Goal: Task Accomplishment & Management: Complete application form

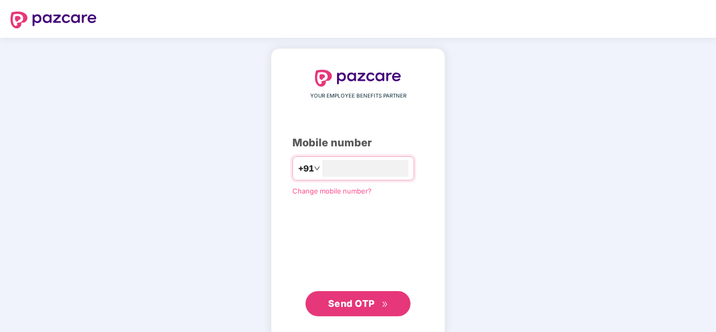
type input "**********"
click at [355, 302] on span "Send OTP" at bounding box center [351, 303] width 47 height 11
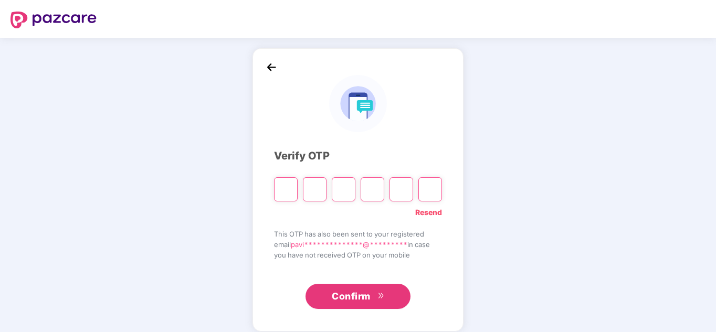
type input "*"
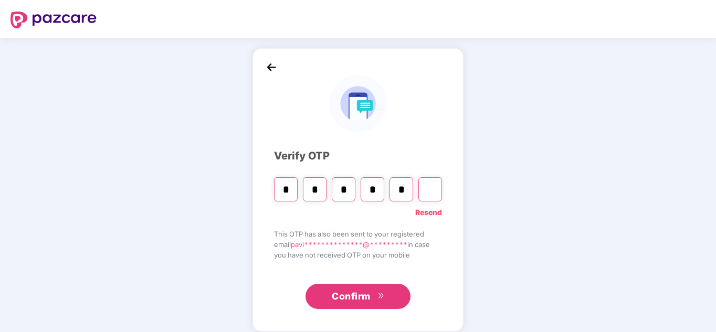
type input "*"
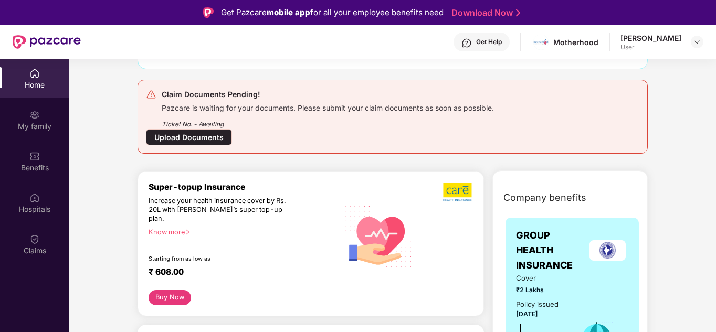
scroll to position [102, 0]
click at [223, 141] on div "Upload Documents" at bounding box center [189, 137] width 86 height 16
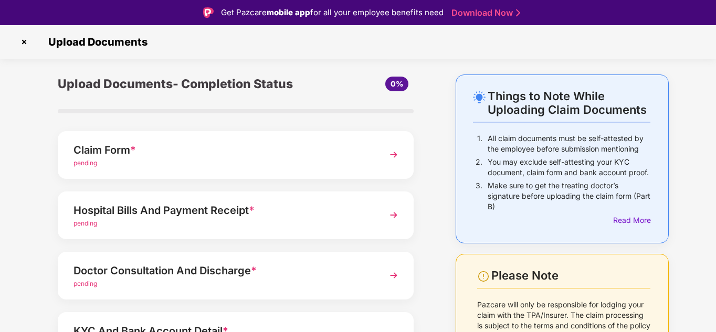
click at [330, 150] on div "Claim Form *" at bounding box center [222, 150] width 297 height 17
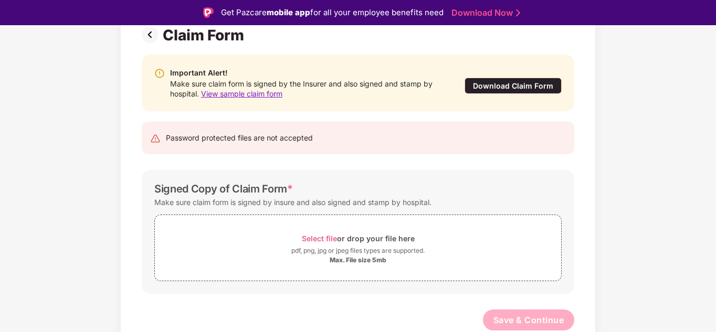
scroll to position [25, 0]
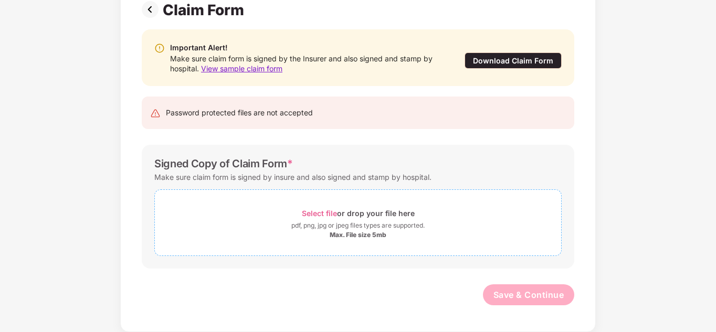
click at [393, 234] on div "Max. File size 5mb" at bounding box center [358, 235] width 406 height 8
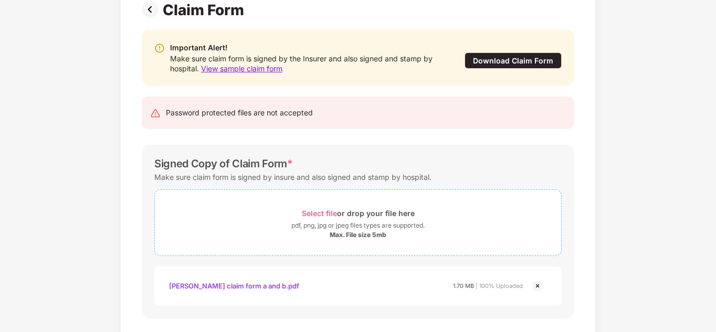
scroll to position [133, 0]
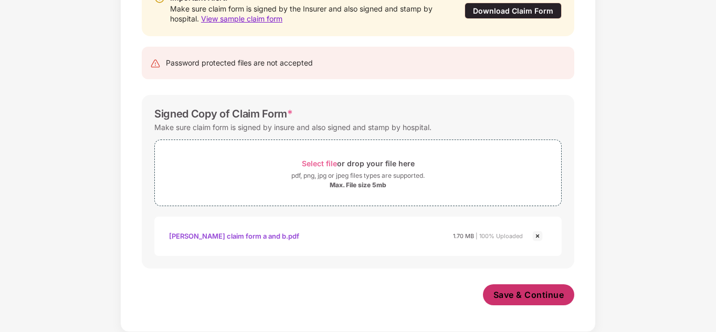
click at [533, 290] on span "Save & Continue" at bounding box center [529, 295] width 71 height 12
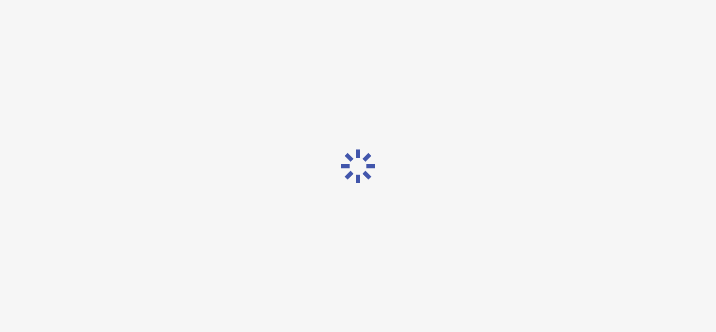
scroll to position [0, 0]
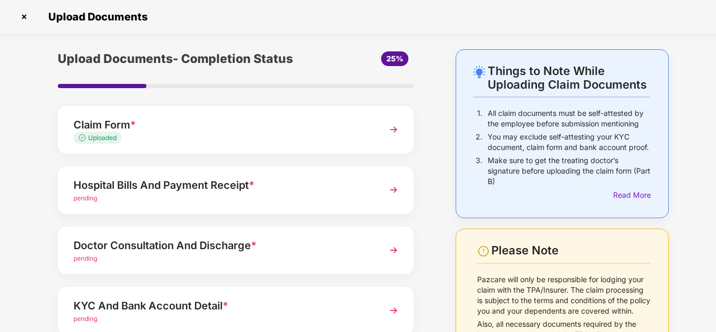
click at [264, 179] on div "Hospital Bills And Payment Receipt *" at bounding box center [222, 185] width 297 height 17
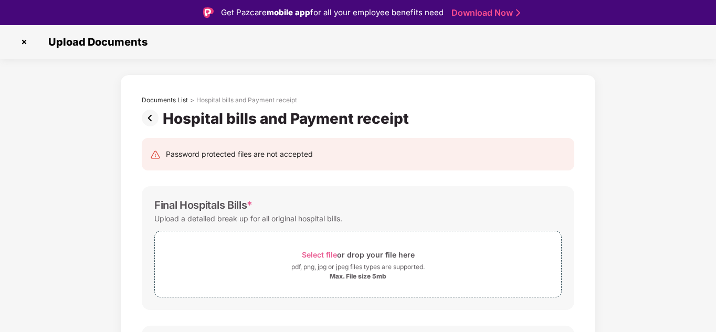
scroll to position [68, 0]
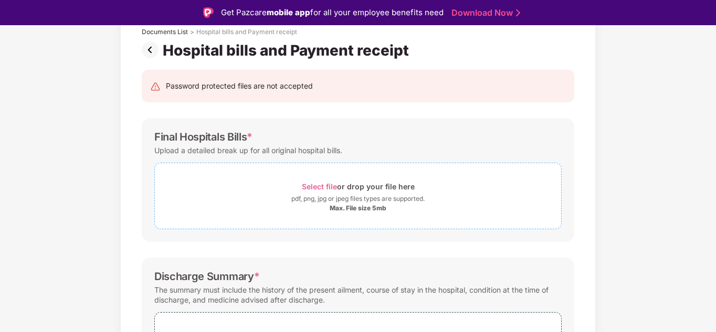
click at [360, 196] on div "pdf, png, jpg or jpeg files types are supported." at bounding box center [357, 199] width 133 height 11
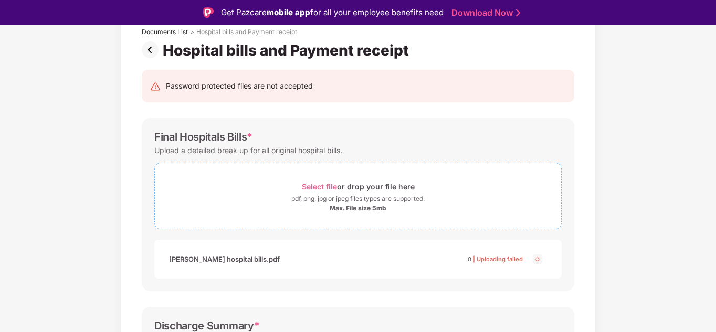
click at [339, 182] on div "Select file or drop your file here" at bounding box center [358, 187] width 113 height 14
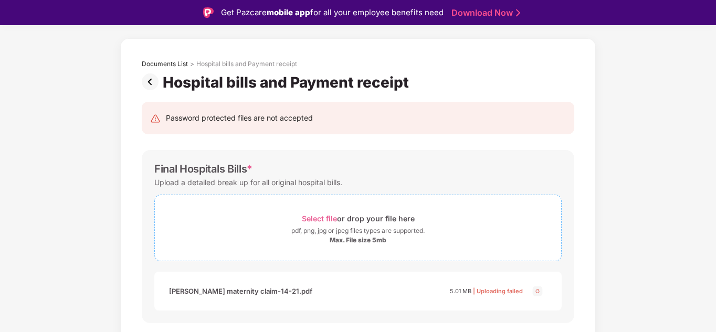
click at [338, 239] on div "Max. File size 5mb" at bounding box center [358, 240] width 57 height 8
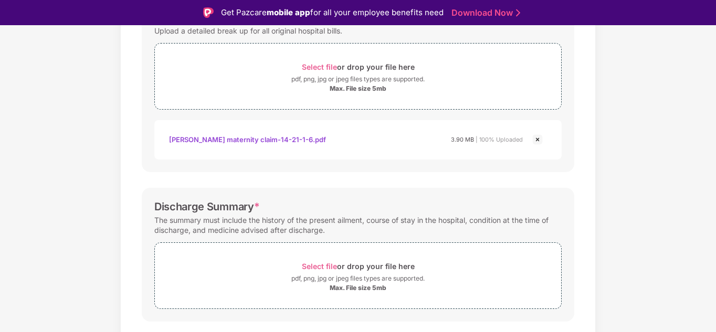
scroll to position [275, 0]
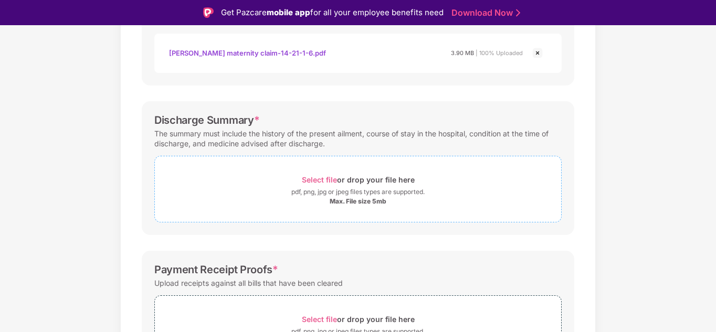
click at [368, 177] on div "Select file or drop your file here" at bounding box center [358, 180] width 113 height 14
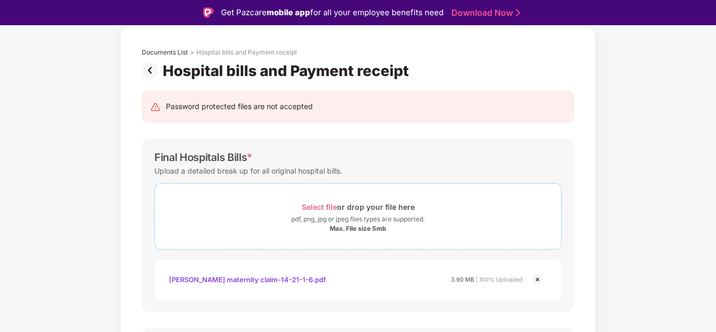
scroll to position [0, 0]
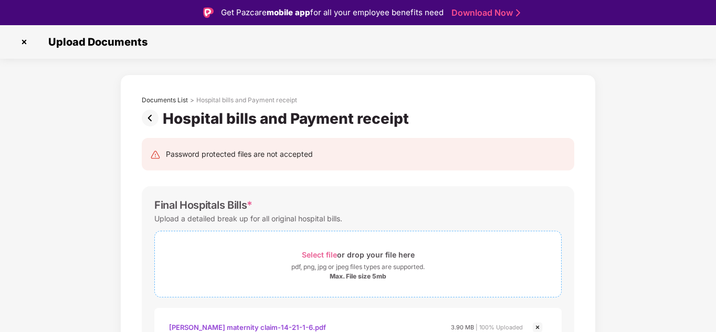
click at [341, 253] on div "Select file or drop your file here" at bounding box center [358, 255] width 113 height 14
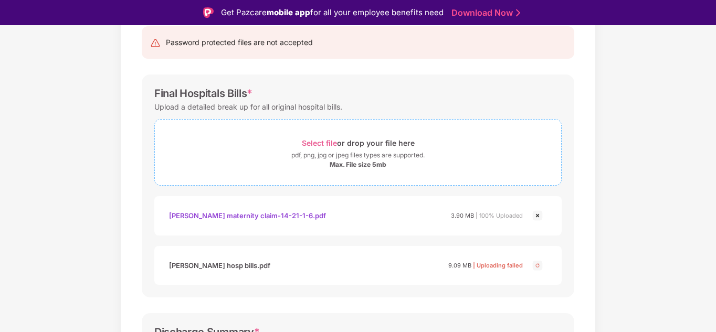
scroll to position [113, 0]
click at [536, 216] on img at bounding box center [537, 214] width 13 height 13
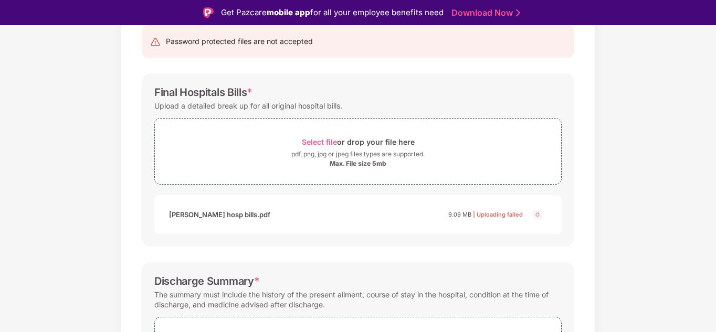
click at [340, 199] on div "[PERSON_NAME] hosp bills.pdf 9.09 MB | Uploading failed" at bounding box center [357, 214] width 407 height 39
click at [342, 143] on div "Select file or drop your file here" at bounding box center [358, 142] width 113 height 14
click at [294, 139] on div "Select file or drop your file here" at bounding box center [358, 142] width 406 height 14
click at [370, 145] on div "Select file or drop your file here" at bounding box center [358, 142] width 113 height 14
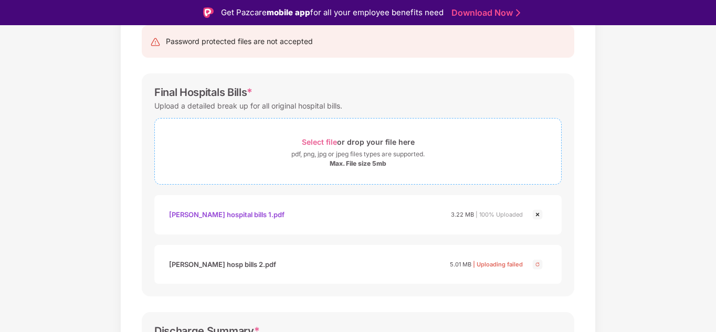
click at [345, 144] on div "Select file or drop your file here" at bounding box center [358, 142] width 113 height 14
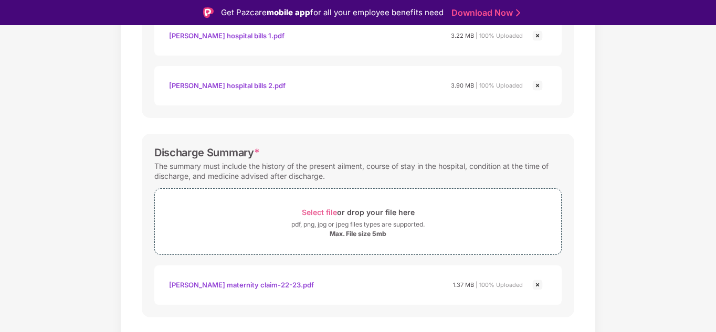
scroll to position [292, 0]
click at [303, 223] on div "pdf, png, jpg or jpeg files types are supported." at bounding box center [357, 224] width 133 height 11
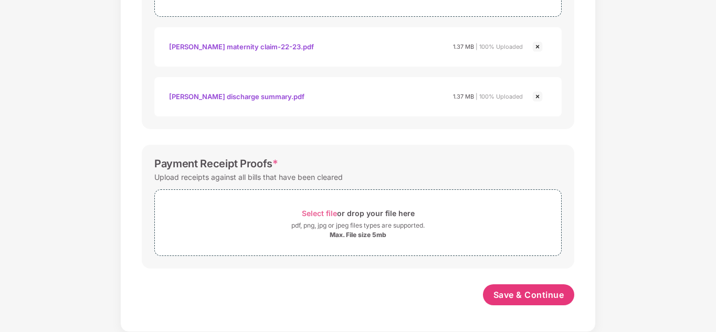
scroll to position [505, 0]
click at [332, 211] on span "Select file" at bounding box center [319, 213] width 35 height 9
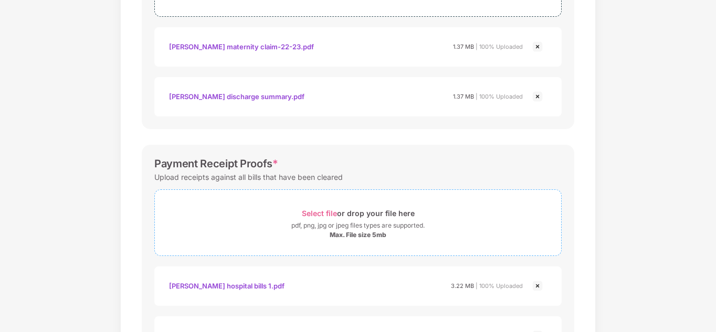
scroll to position [605, 0]
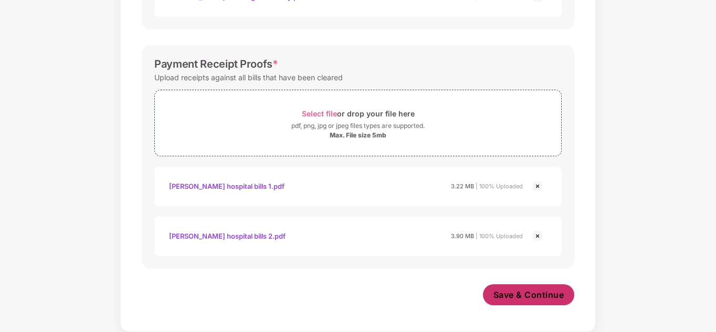
click at [516, 292] on span "Save & Continue" at bounding box center [529, 295] width 71 height 12
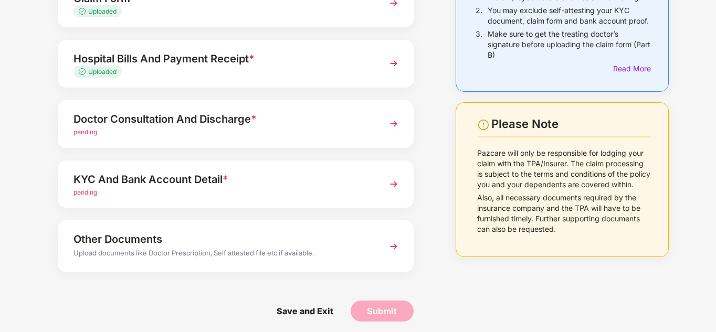
scroll to position [132, 0]
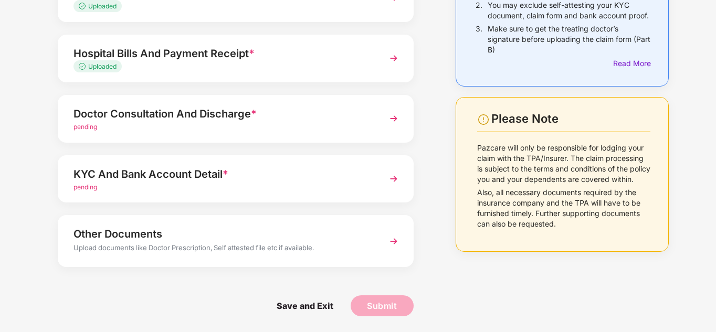
click at [304, 121] on div "Doctor Consultation And Discharge *" at bounding box center [222, 114] width 297 height 17
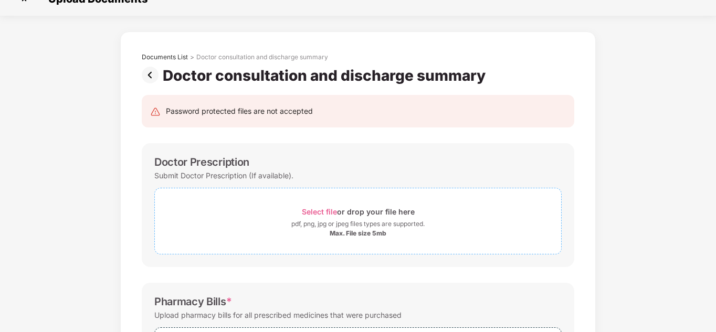
scroll to position [17, 0]
click at [341, 216] on div "Select file or drop your file here" at bounding box center [358, 212] width 113 height 14
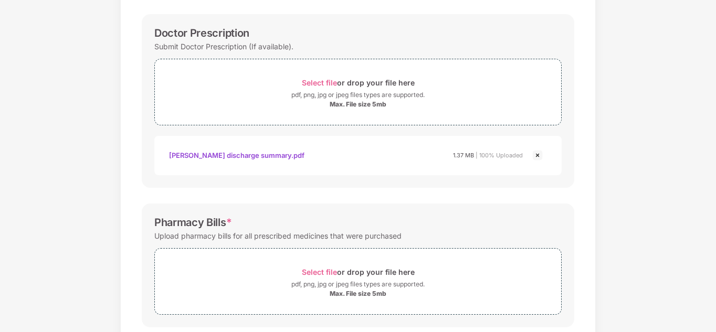
scroll to position [276, 0]
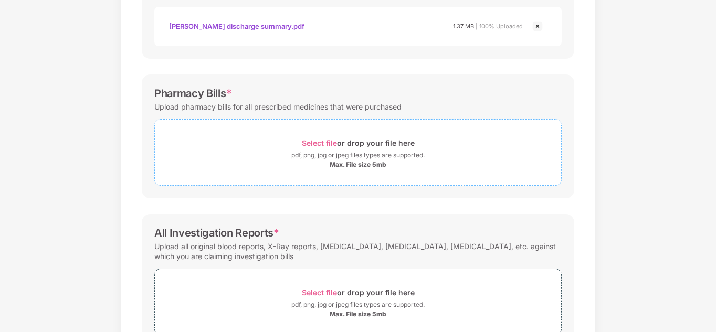
click at [382, 174] on span "Select file or drop your file here pdf, png, jpg or jpeg files types are suppor…" at bounding box center [358, 153] width 406 height 50
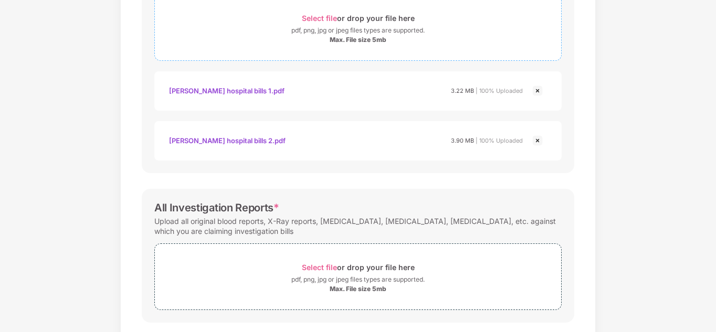
scroll to position [455, 0]
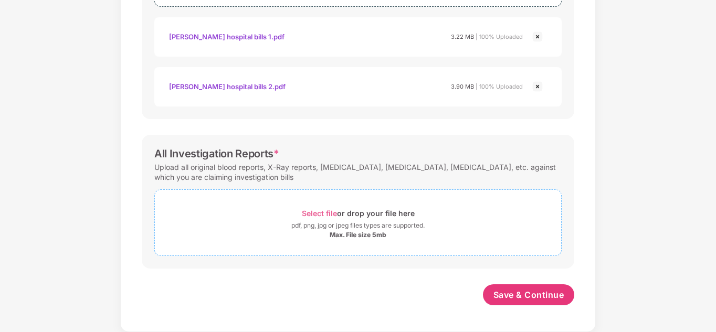
click at [330, 217] on span "Select file" at bounding box center [319, 213] width 35 height 9
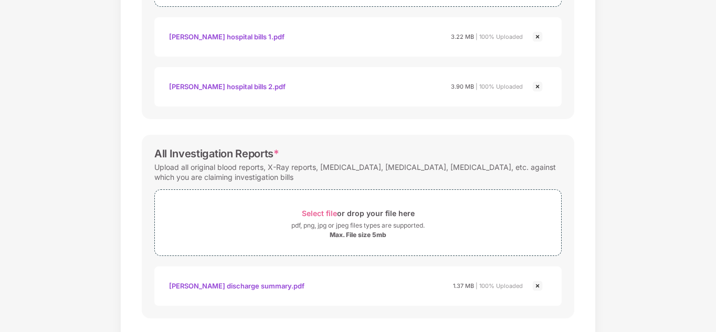
scroll to position [505, 0]
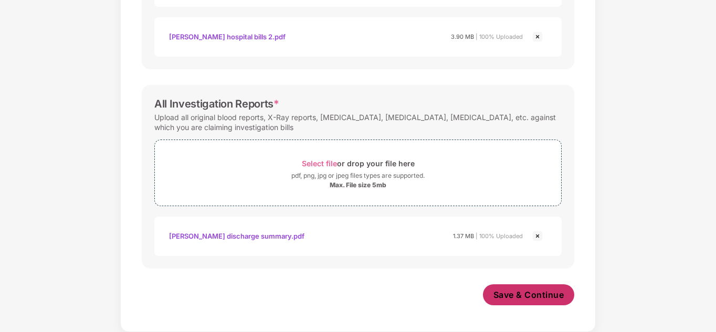
click at [519, 299] on span "Save & Continue" at bounding box center [529, 295] width 71 height 12
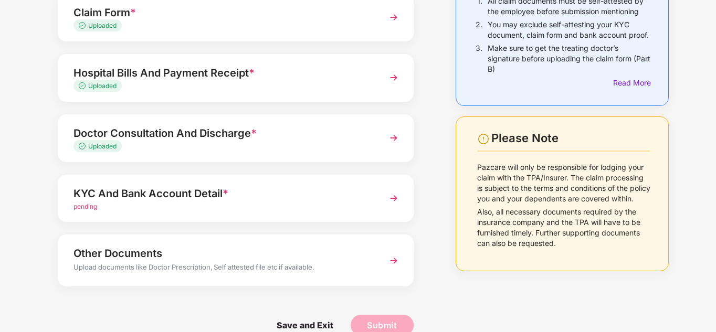
scroll to position [113, 0]
click at [186, 230] on div "Upload Documents- Completion Status 75% Claim Form * Uploaded Hospital Bills An…" at bounding box center [235, 143] width 377 height 415
click at [173, 246] on div "Other Documents" at bounding box center [222, 253] width 297 height 17
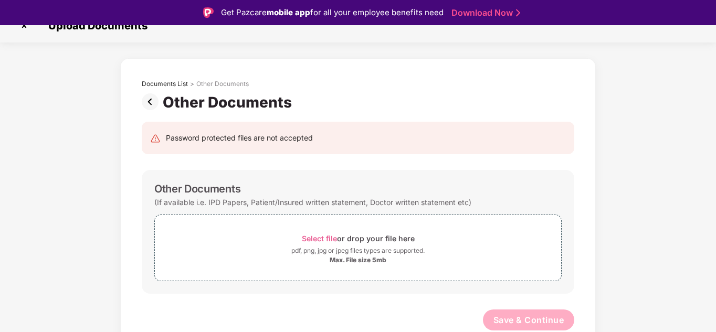
scroll to position [25, 0]
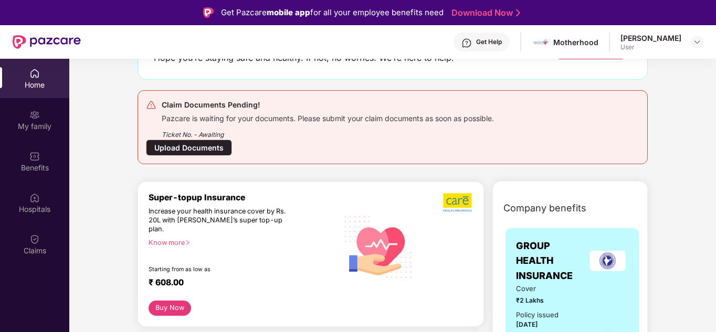
scroll to position [91, 0]
click at [311, 118] on div "Pazcare is waiting for your documents. Please submit your claim documents as so…" at bounding box center [328, 118] width 332 height 12
click at [196, 149] on div "Upload Documents" at bounding box center [189, 148] width 86 height 16
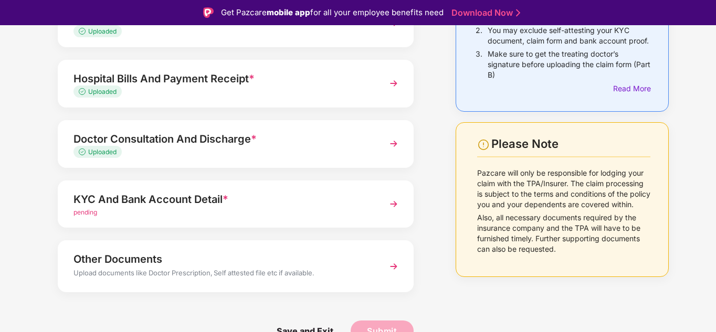
scroll to position [25, 0]
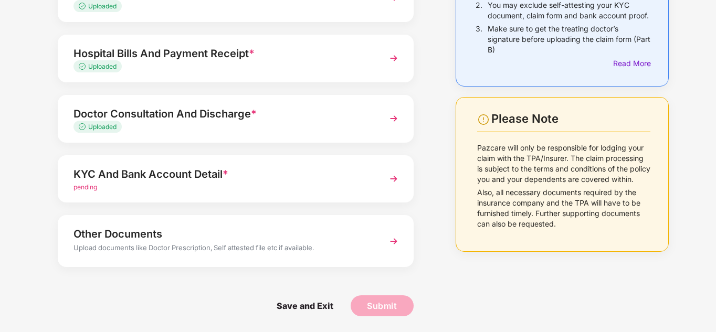
click at [253, 175] on div "KYC And Bank Account Detail *" at bounding box center [222, 174] width 297 height 17
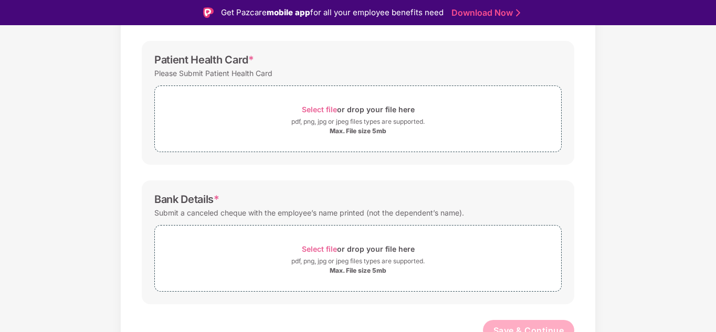
scroll to position [286, 0]
click at [375, 120] on div "pdf, png, jpg or jpeg files types are supported." at bounding box center [357, 121] width 133 height 11
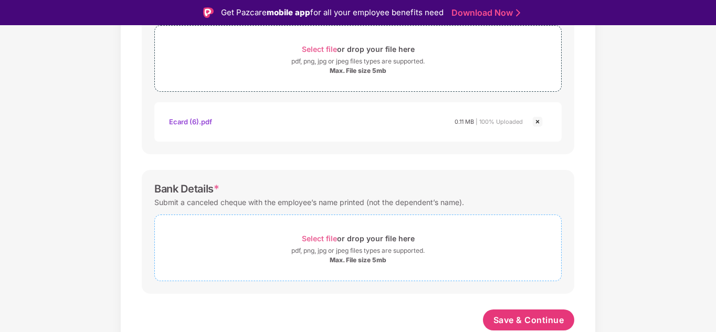
scroll to position [345, 0]
click at [361, 236] on div "Select file or drop your file here" at bounding box center [358, 239] width 113 height 14
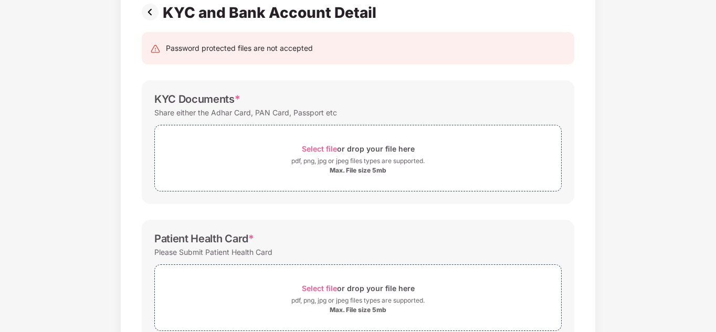
scroll to position [80, 0]
click at [326, 139] on span "Select file or drop your file here pdf, png, jpg or jpeg files types are suppor…" at bounding box center [358, 159] width 406 height 50
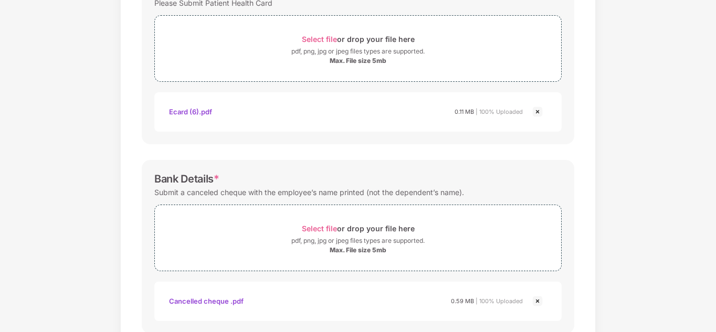
scroll to position [445, 0]
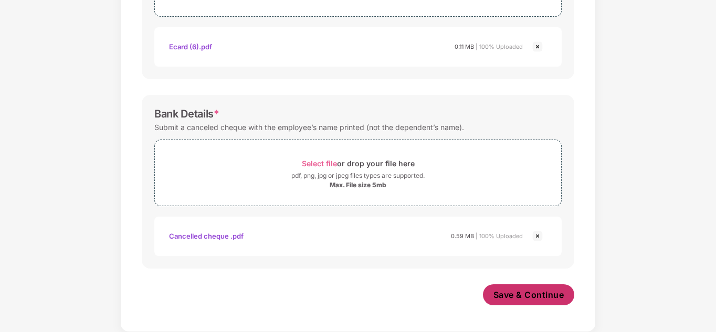
click at [529, 298] on span "Save & Continue" at bounding box center [529, 295] width 71 height 12
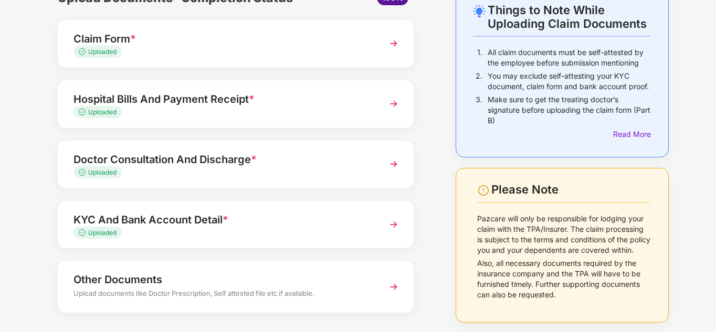
scroll to position [107, 0]
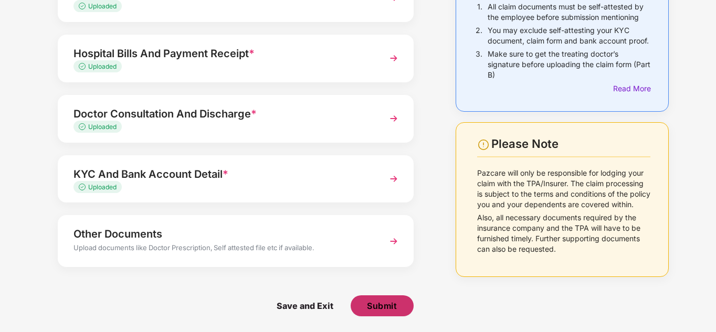
click at [381, 300] on span "Submit" at bounding box center [382, 306] width 30 height 12
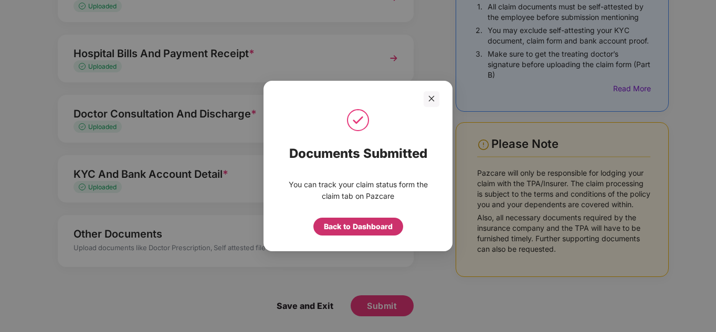
click at [351, 234] on div "Back to Dashboard" at bounding box center [358, 227] width 90 height 18
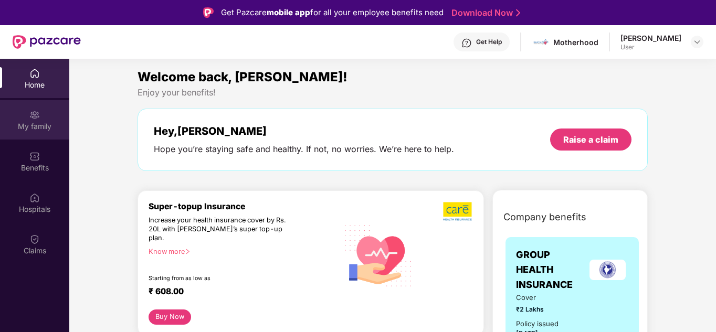
click at [53, 123] on div "My family" at bounding box center [34, 126] width 69 height 11
